Goal: Task Accomplishment & Management: Complete application form

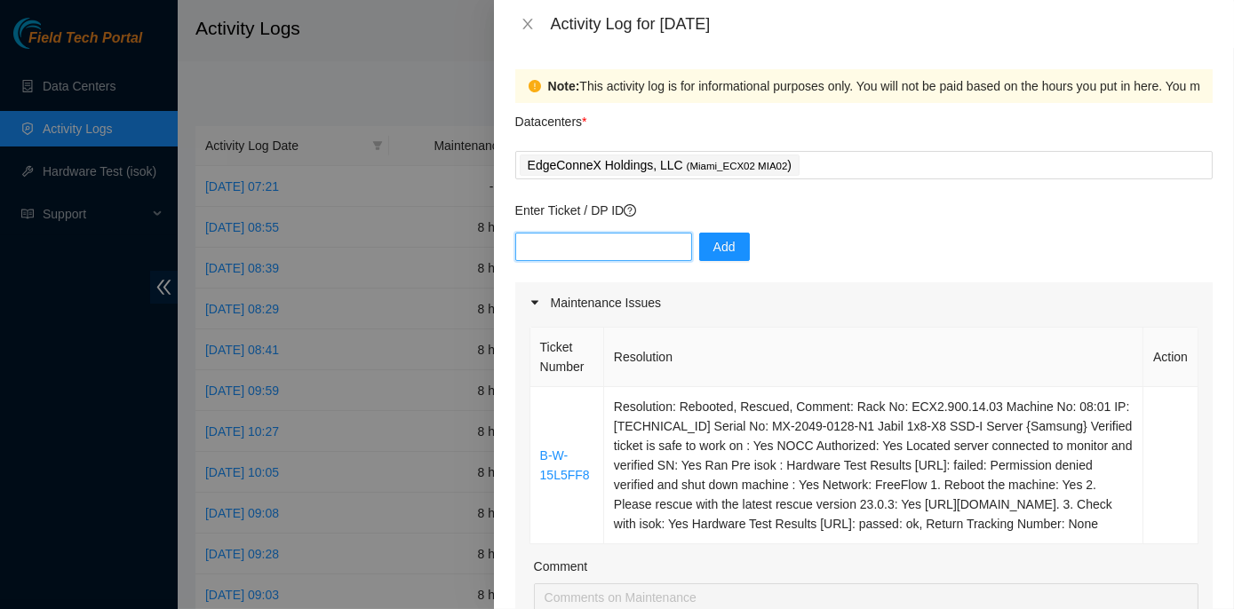
click at [552, 242] on input "text" at bounding box center [603, 247] width 177 height 28
paste input "B-W-15L5FF8"
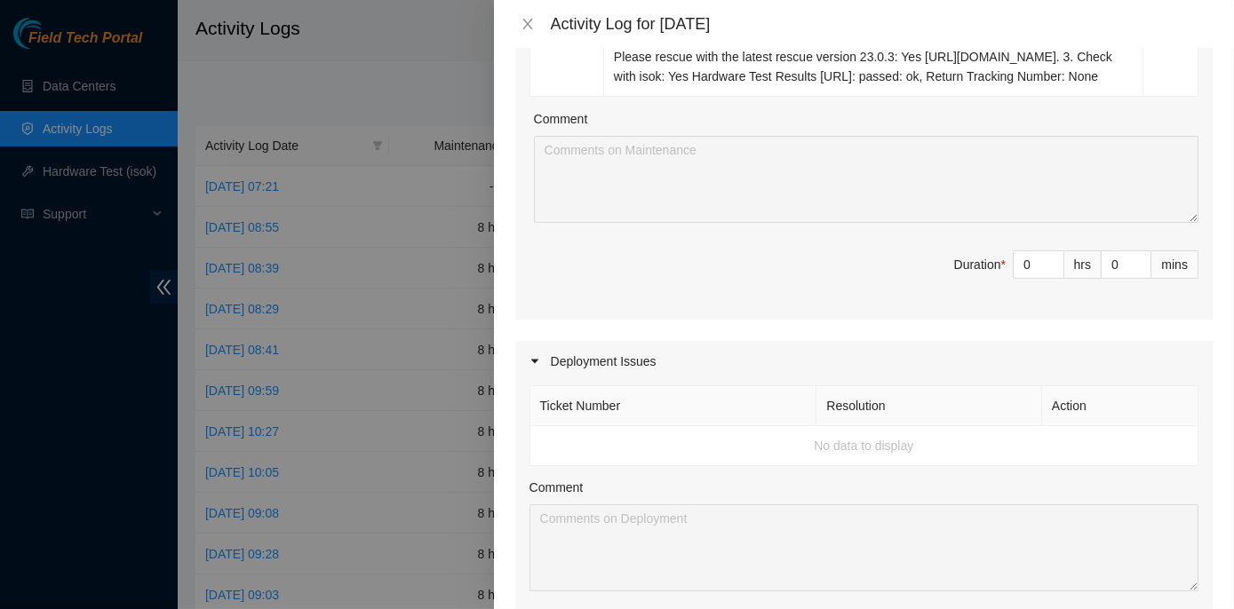
scroll to position [484, 0]
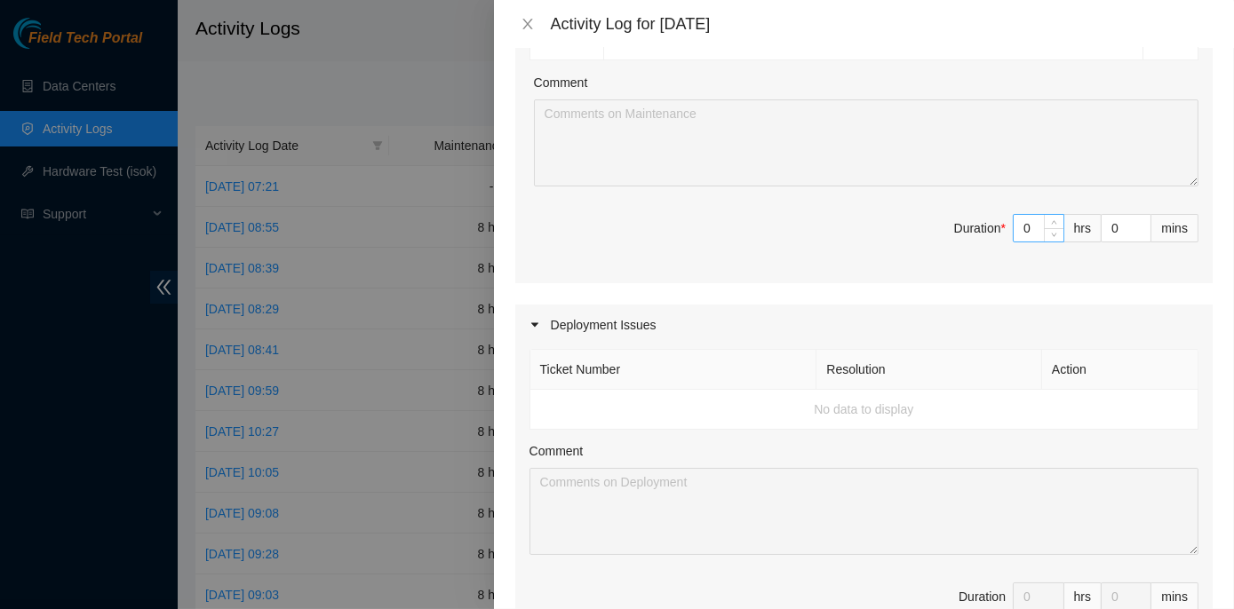
type input "B-W-15L5FF8"
drag, startPoint x: 1009, startPoint y: 243, endPoint x: 1024, endPoint y: 243, distance: 15.1
click at [1025, 242] on input "0" at bounding box center [1038, 228] width 50 height 27
type input "8"
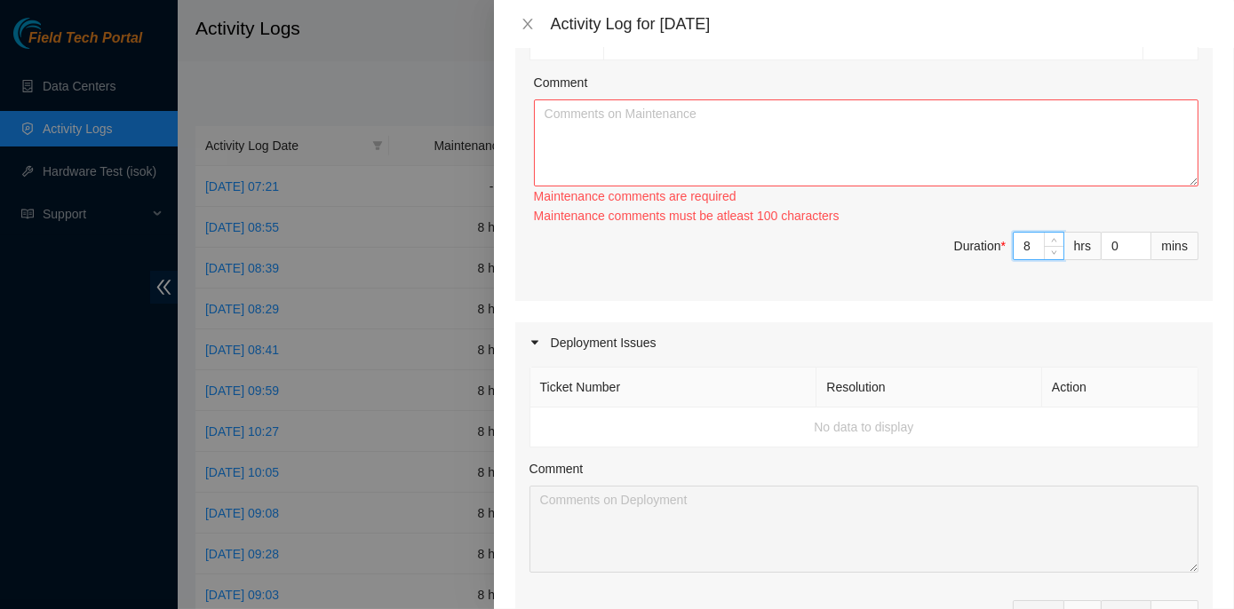
type input "8"
paste textarea "ECX2- Maintenance Check for inbound shipments for ECX2; no inbound at this time…"
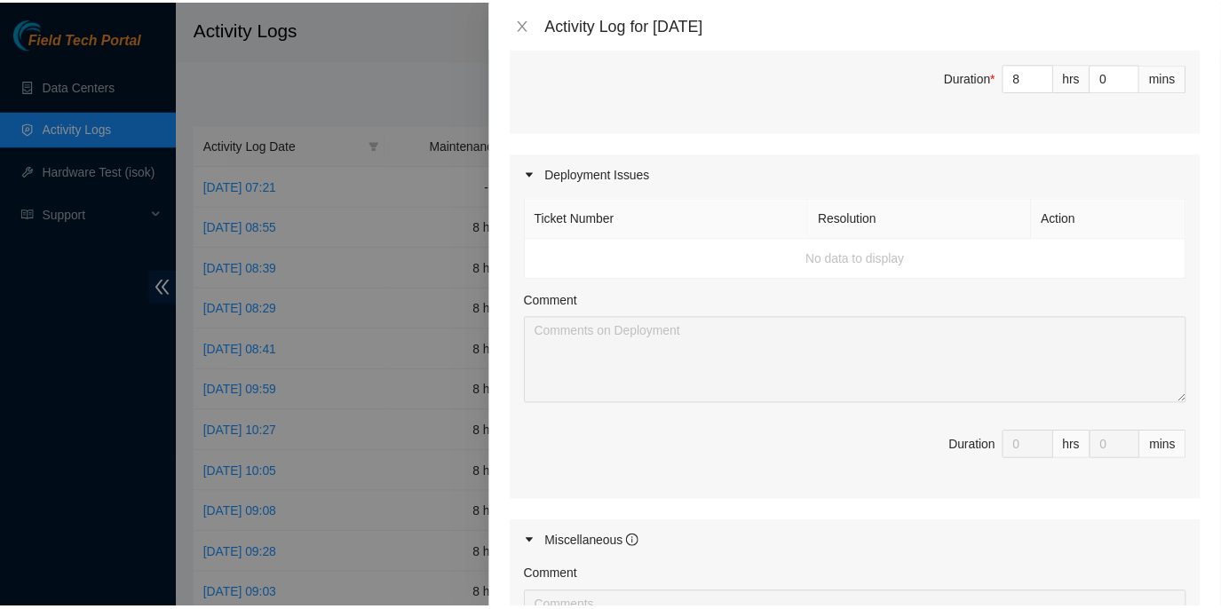
scroll to position [1005, 0]
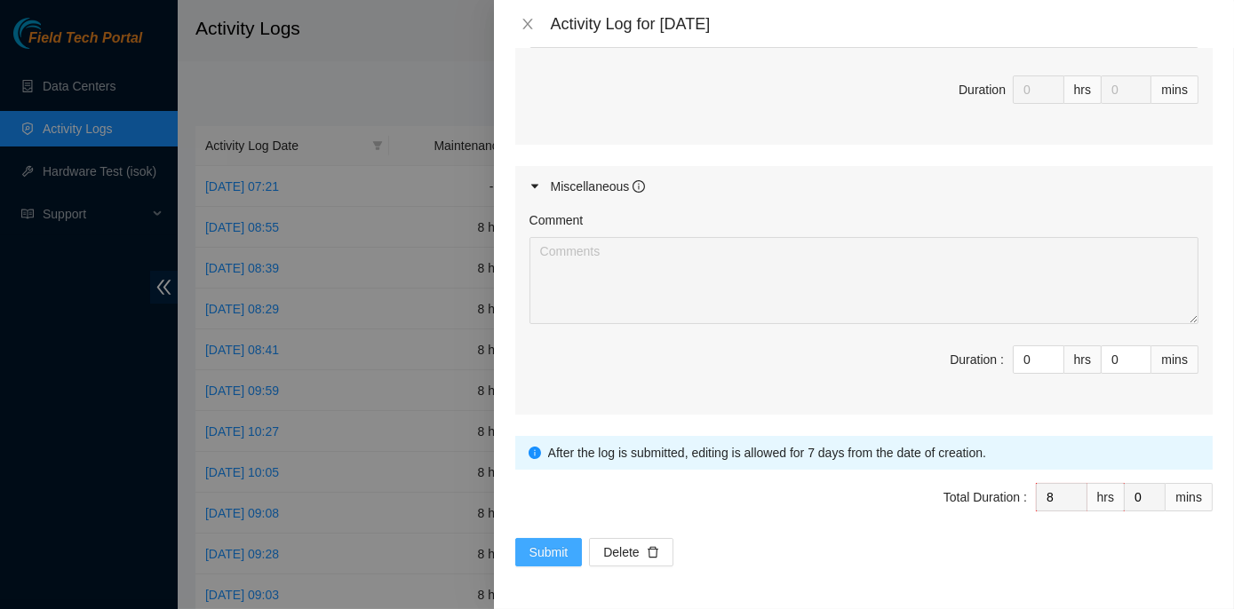
type textarea "ECX2- Maintenance Check for inbound shipments for ECX2; no inbound at this time…"
click at [528, 556] on button "Submit" at bounding box center [549, 552] width 68 height 28
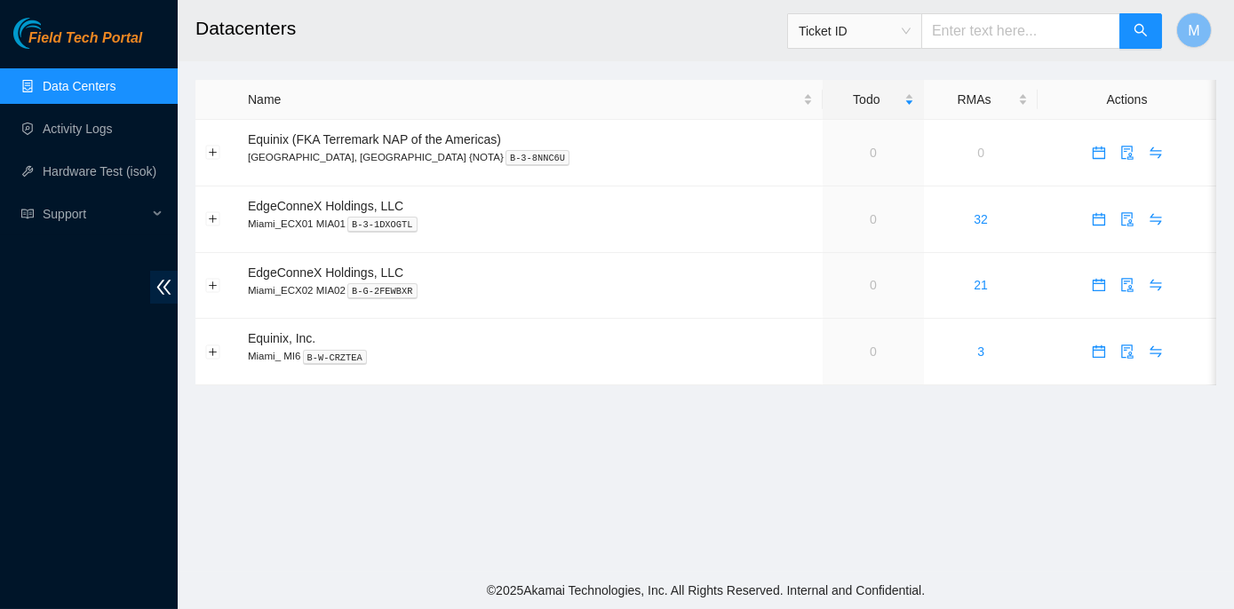
click at [801, 434] on main "Datacenters Ticket ID M Name Todo RMAs Actions Equinix (FKA Terremark NAP of th…" at bounding box center [706, 286] width 1056 height 572
